Goal: Navigation & Orientation: Go to known website

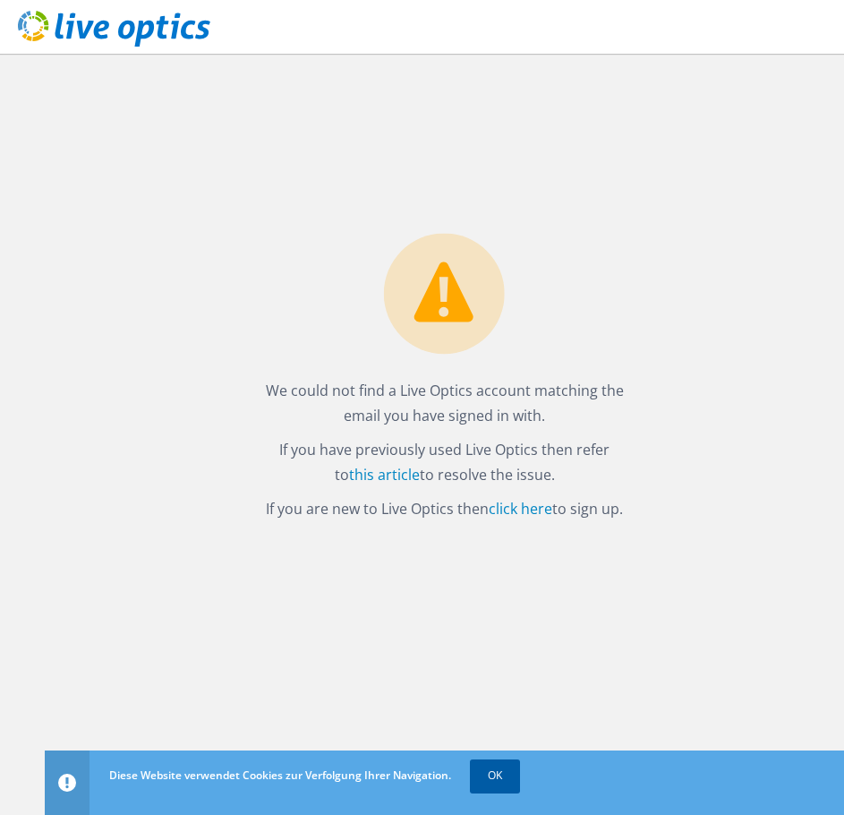
click at [498, 777] on link "OK" at bounding box center [495, 775] width 50 height 32
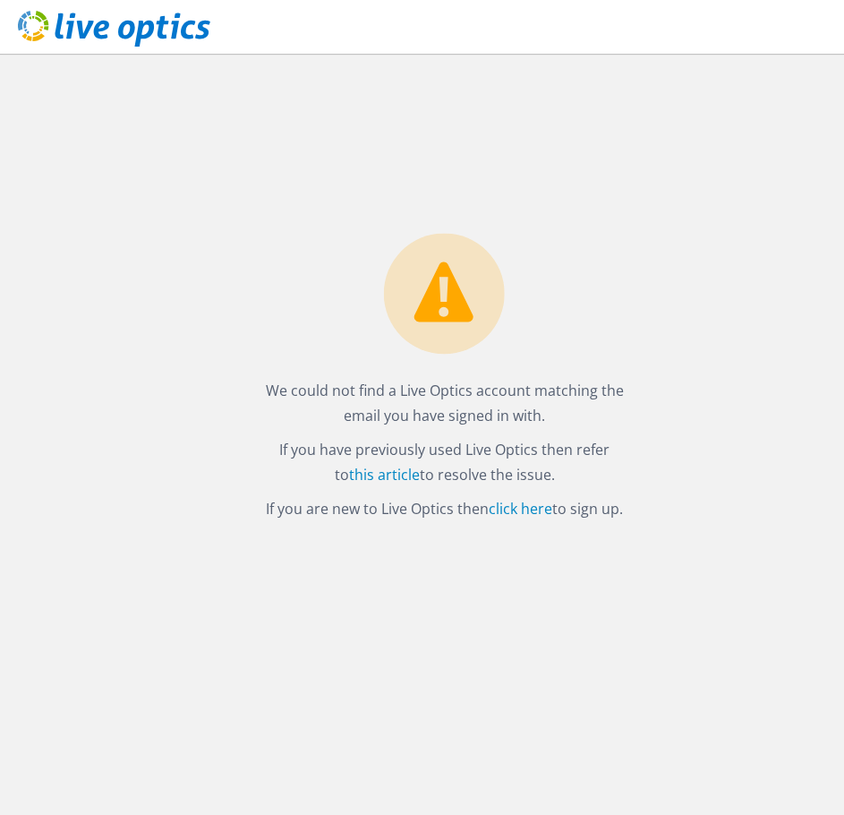
click at [121, 39] on icon at bounding box center [114, 29] width 192 height 37
click at [509, 509] on link "click here" at bounding box center [521, 509] width 64 height 20
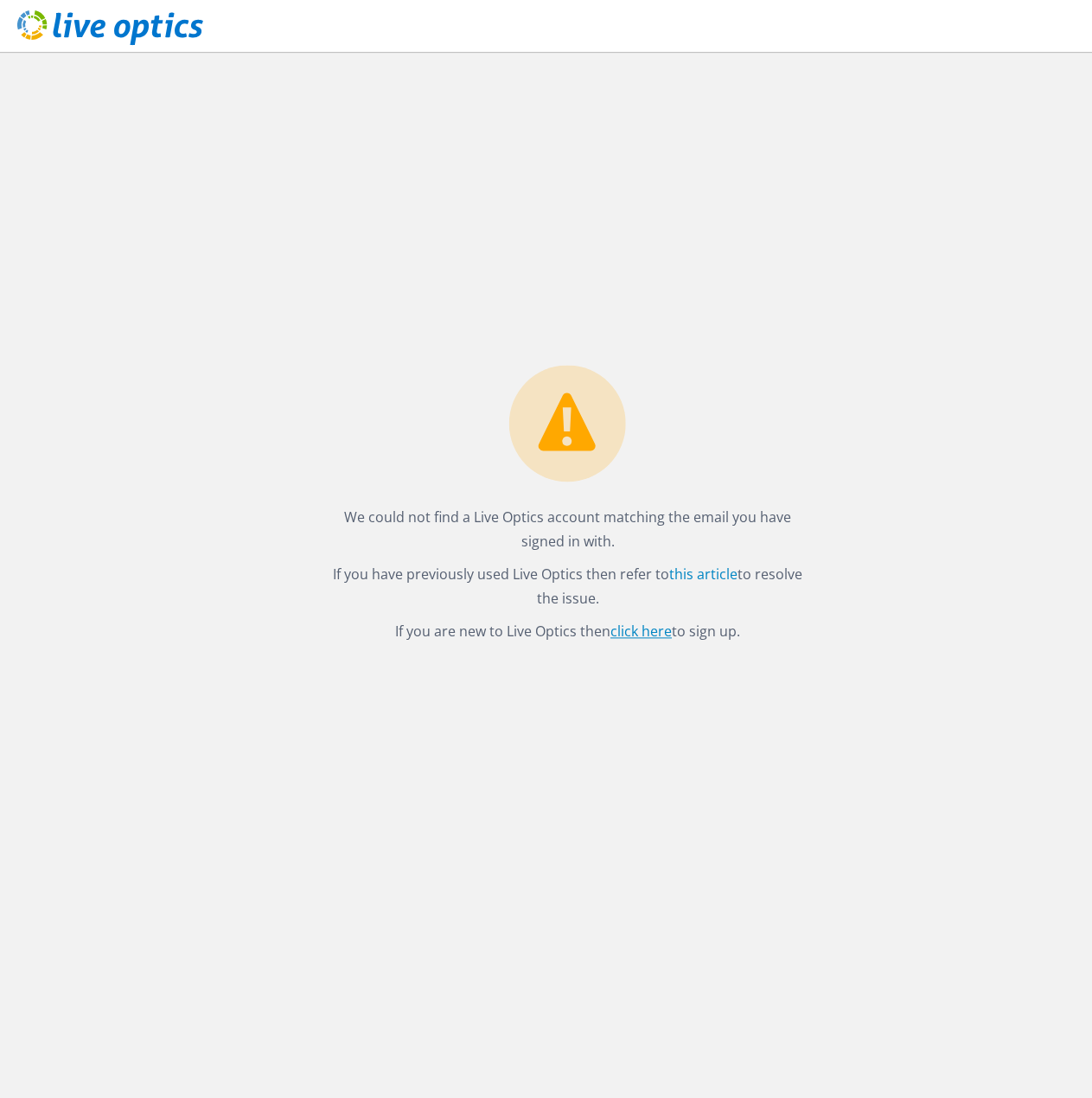
click at [629, 634] on link "click here" at bounding box center [641, 632] width 62 height 19
click at [153, 29] on icon at bounding box center [110, 28] width 185 height 36
click at [567, 539] on p "We could not find a Live Optics account matching the email you have signed in w…" at bounding box center [568, 529] width 490 height 48
click at [709, 575] on link "this article" at bounding box center [703, 575] width 69 height 19
click at [1058, 33] on header at bounding box center [546, 26] width 1092 height 52
